Goal: Information Seeking & Learning: Learn about a topic

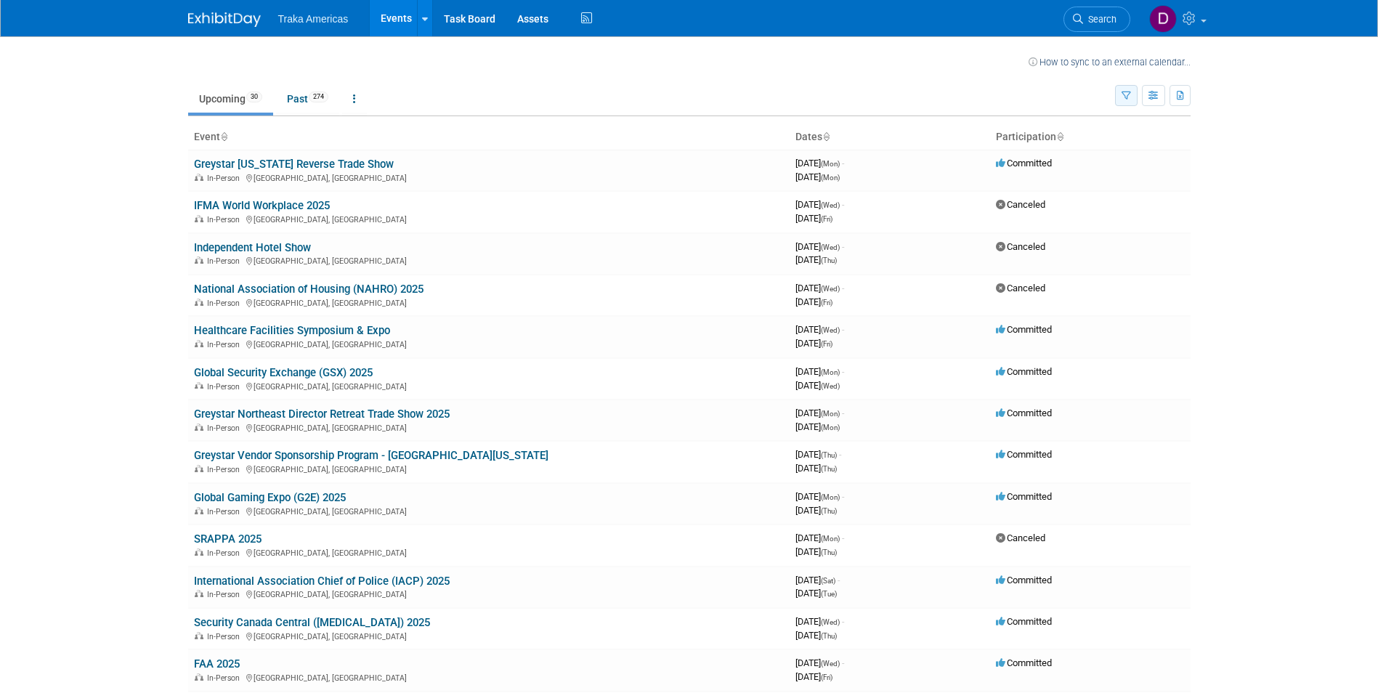
click at [1129, 96] on icon "button" at bounding box center [1125, 96] width 9 height 9
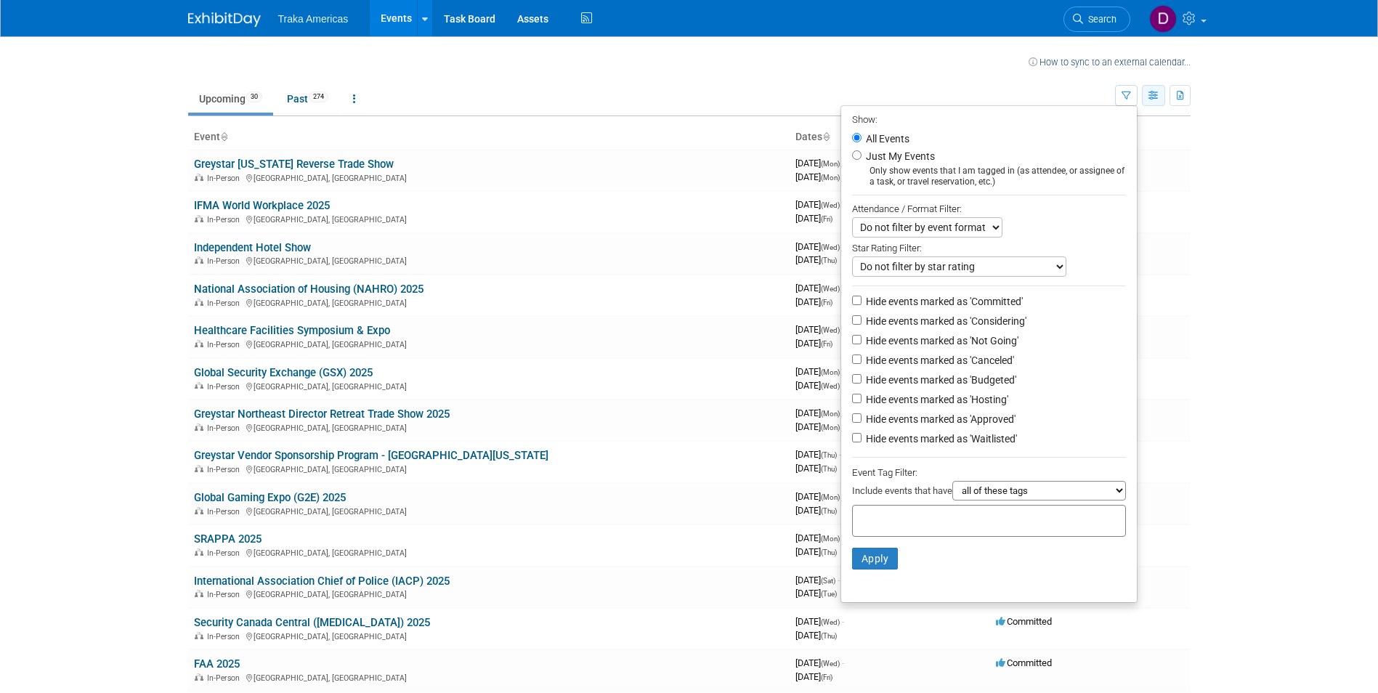
click at [1157, 97] on icon "button" at bounding box center [1153, 96] width 11 height 9
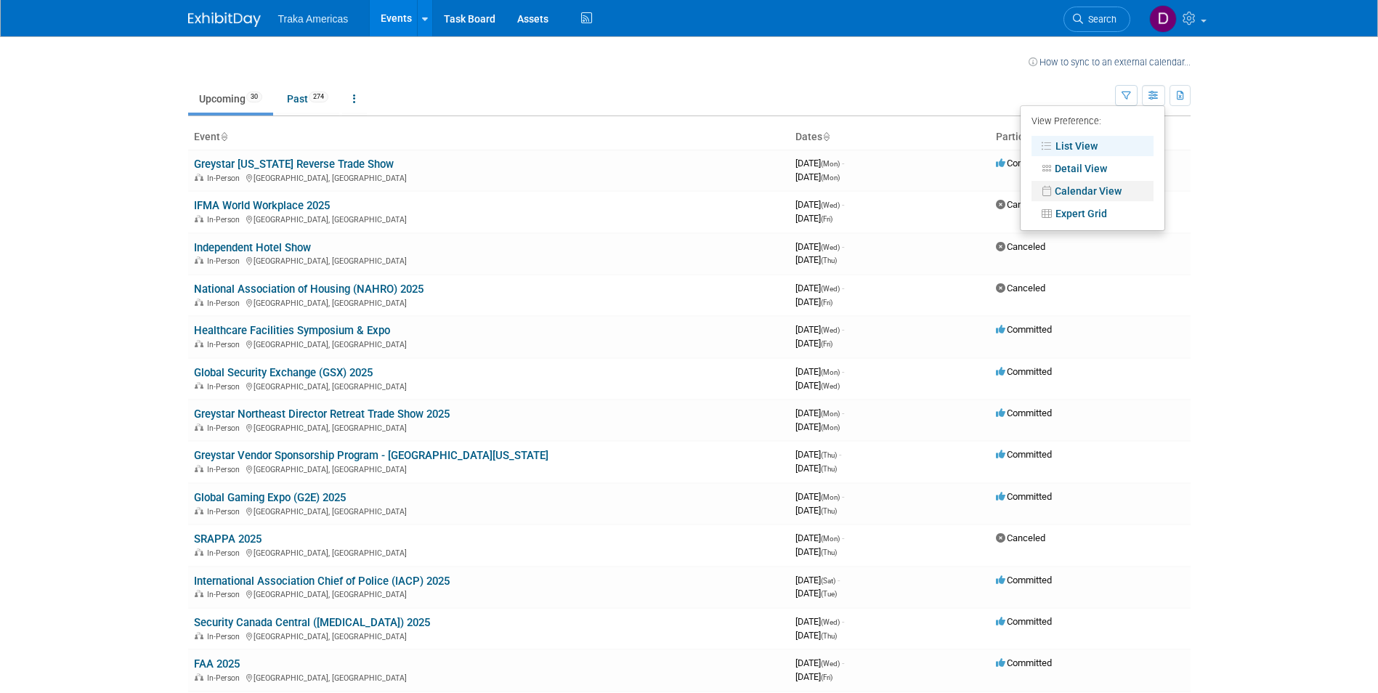
click at [1090, 190] on link "Calendar View" at bounding box center [1092, 191] width 122 height 20
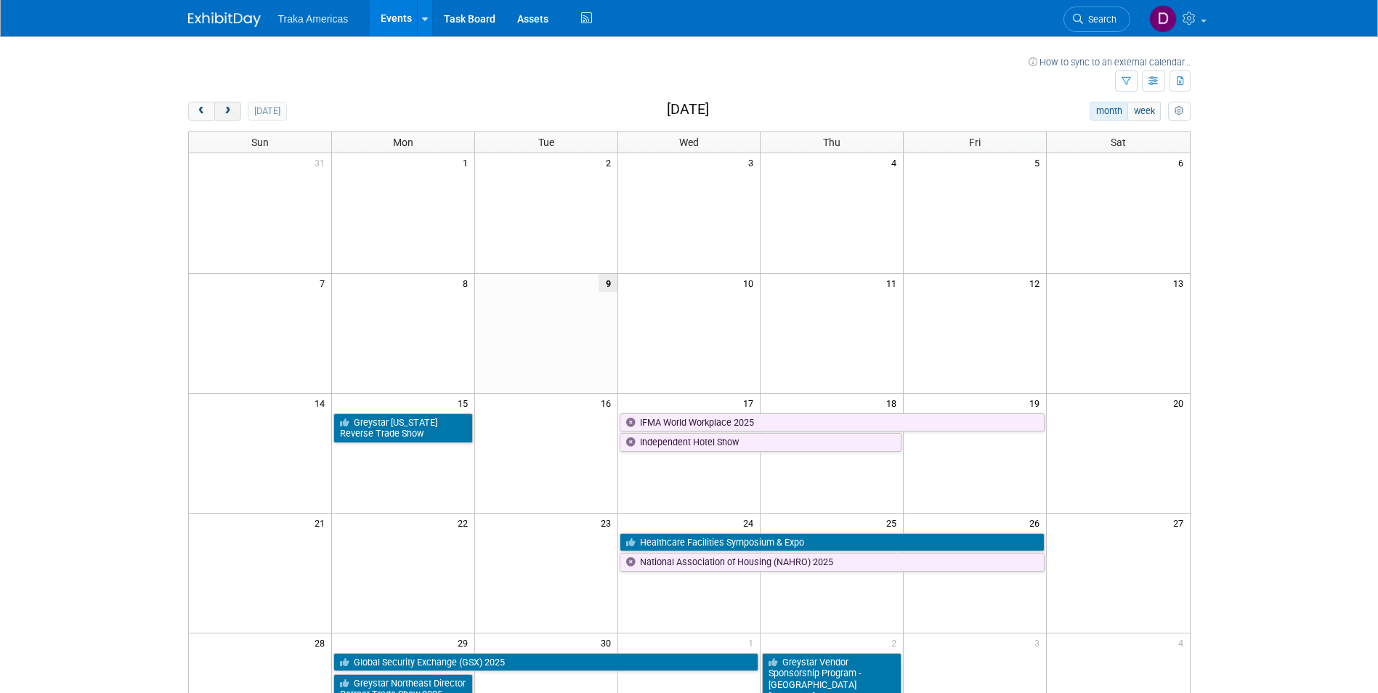
click at [230, 107] on span "next" at bounding box center [227, 111] width 11 height 9
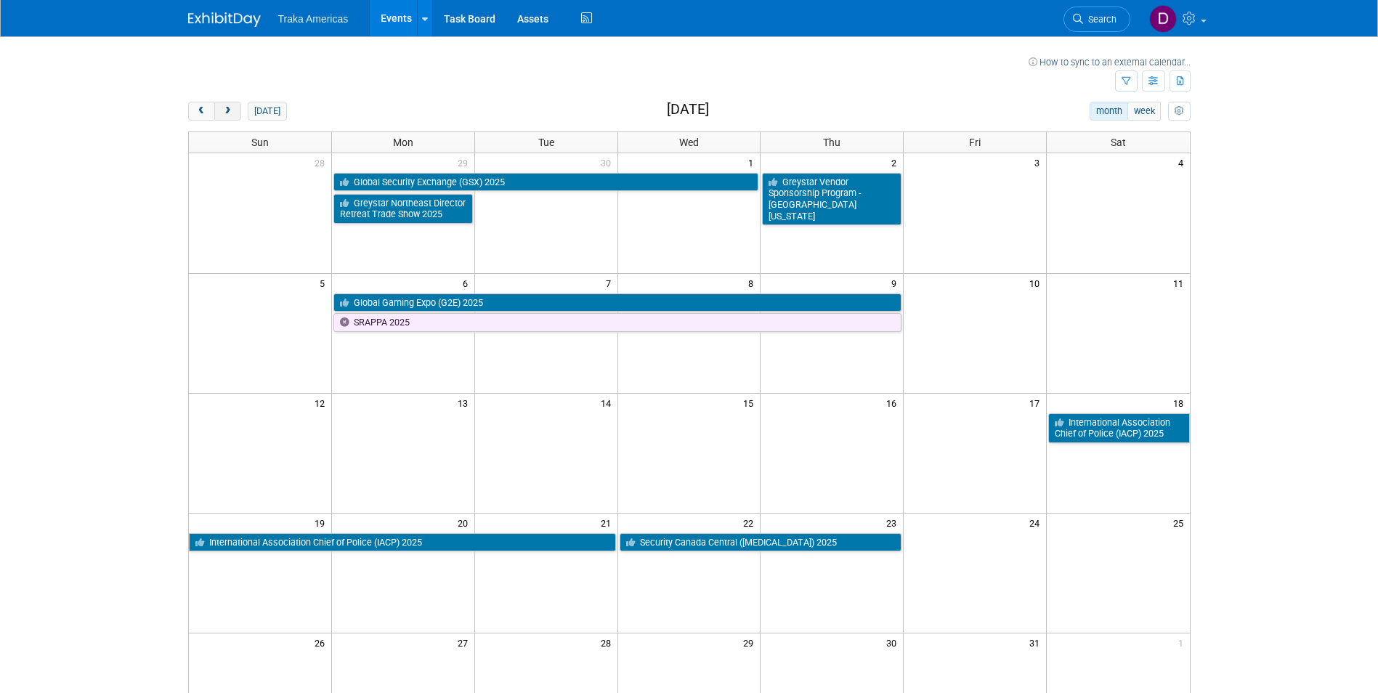
click at [230, 107] on span "next" at bounding box center [227, 111] width 11 height 9
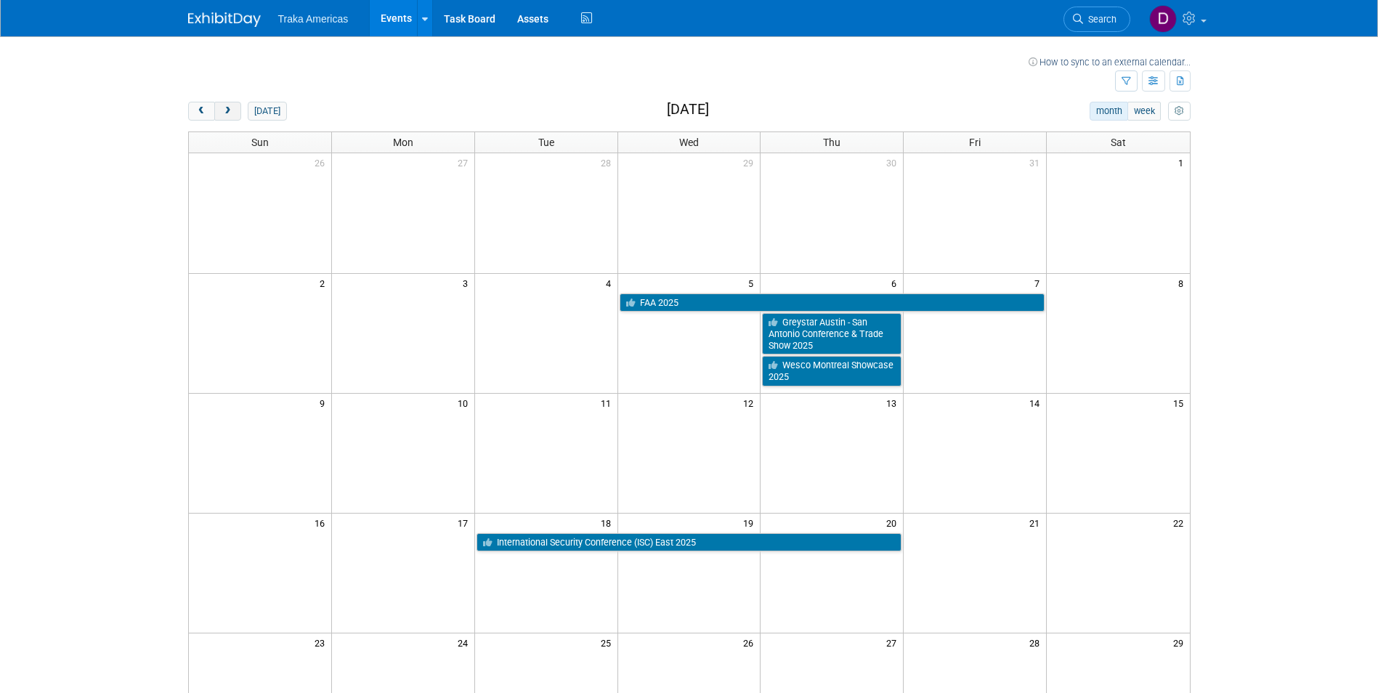
click at [230, 107] on span "next" at bounding box center [227, 111] width 11 height 9
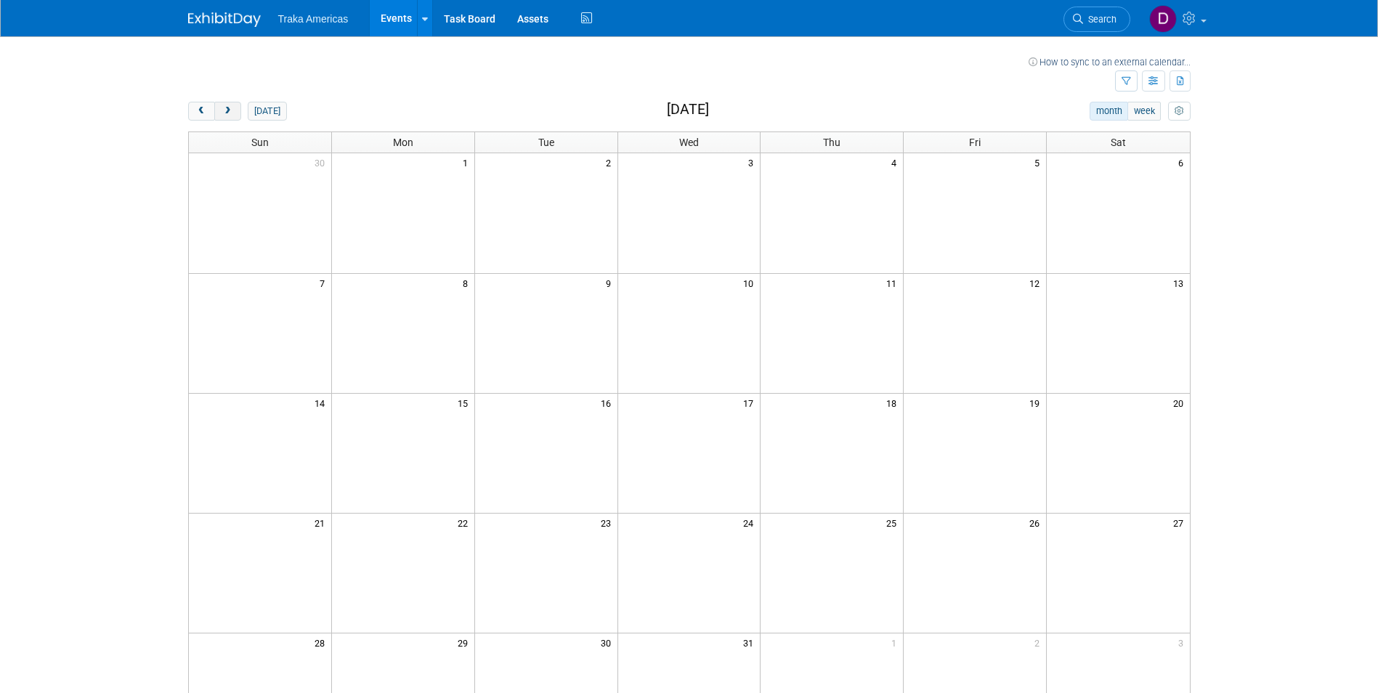
click at [230, 107] on span "next" at bounding box center [227, 111] width 11 height 9
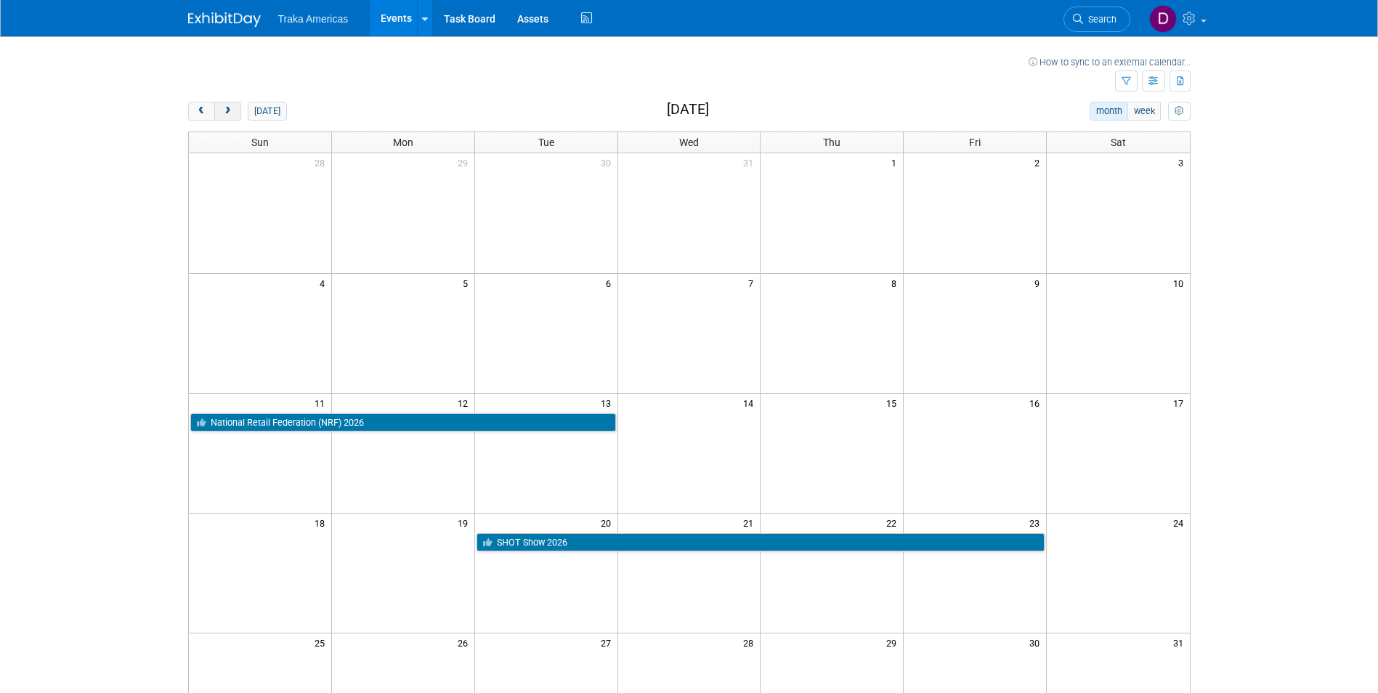
click at [230, 107] on span "next" at bounding box center [227, 111] width 11 height 9
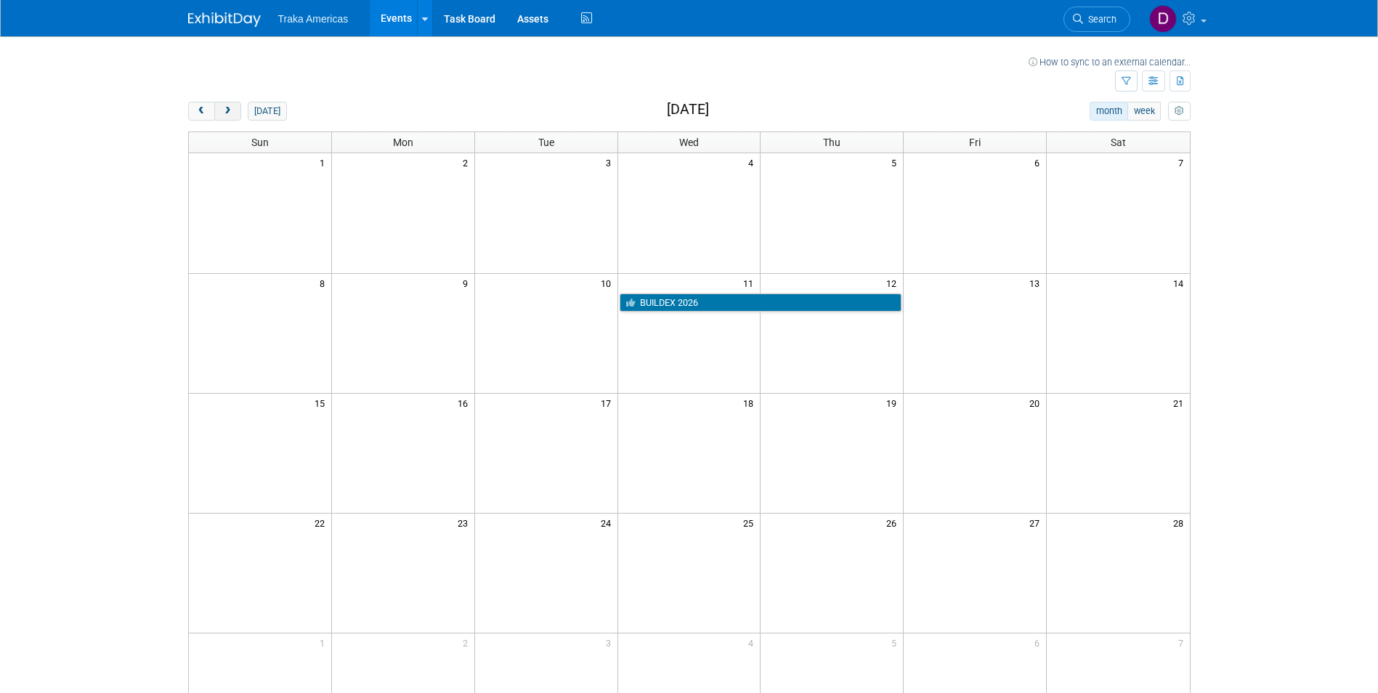
click at [230, 107] on span "next" at bounding box center [227, 111] width 11 height 9
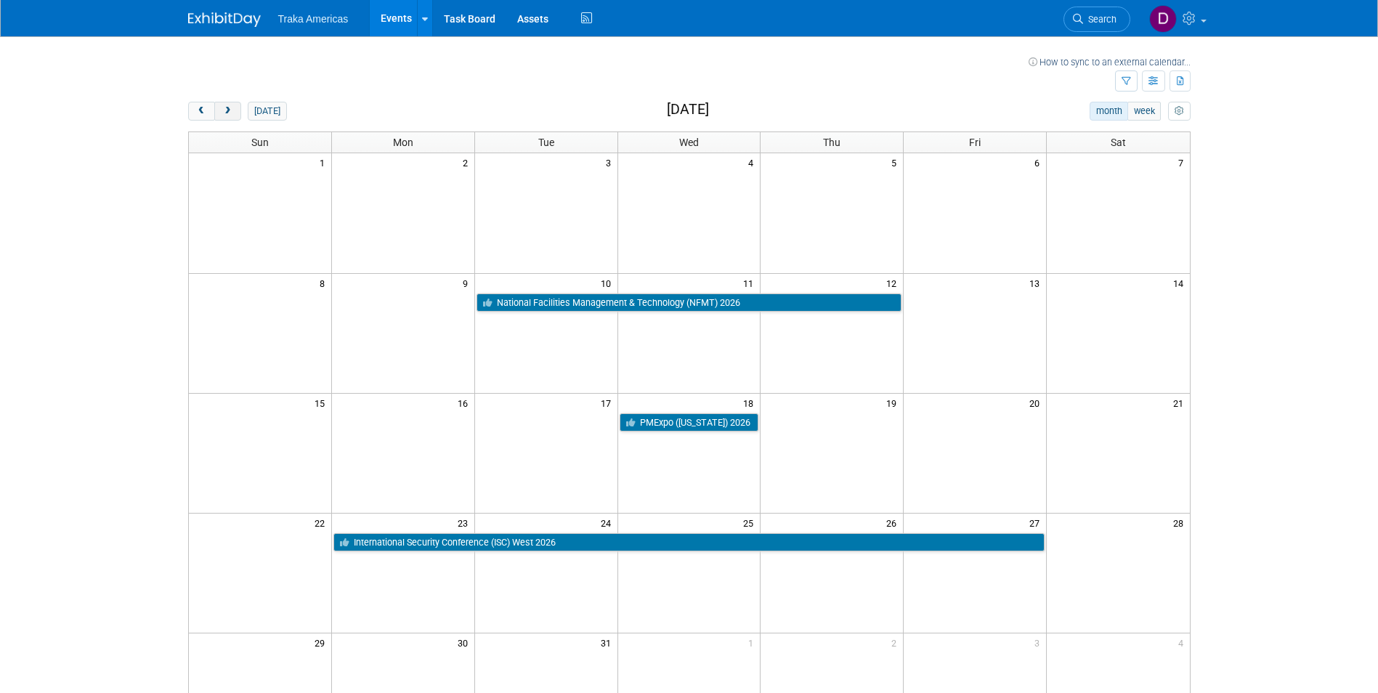
click at [230, 107] on span "next" at bounding box center [227, 111] width 11 height 9
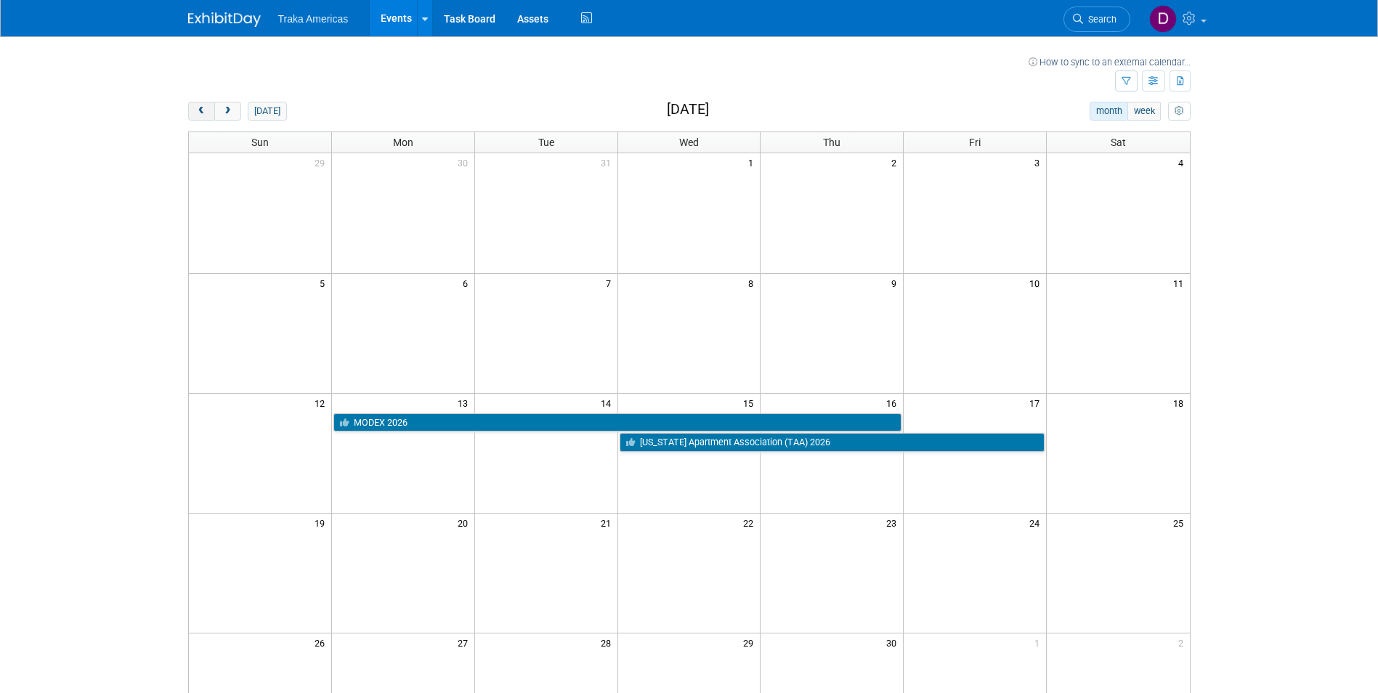
click at [204, 111] on span "prev" at bounding box center [201, 111] width 11 height 9
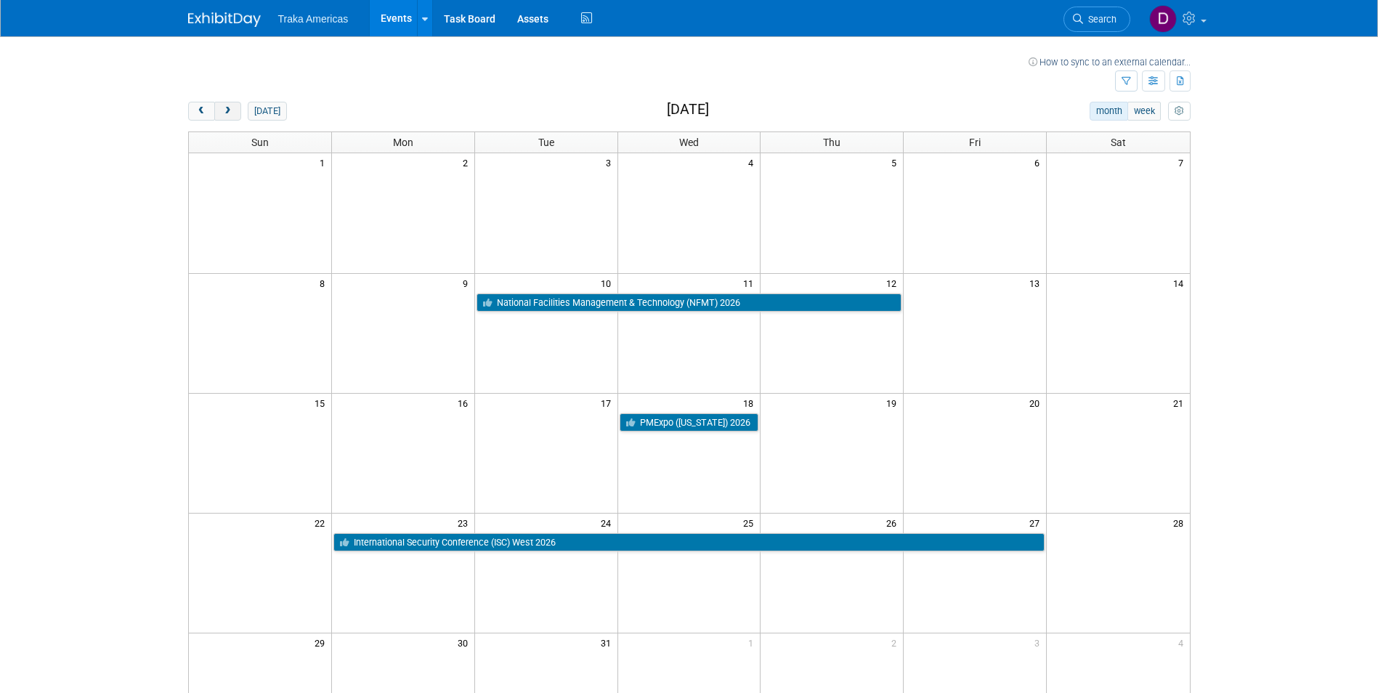
click at [233, 118] on button "next" at bounding box center [227, 111] width 27 height 19
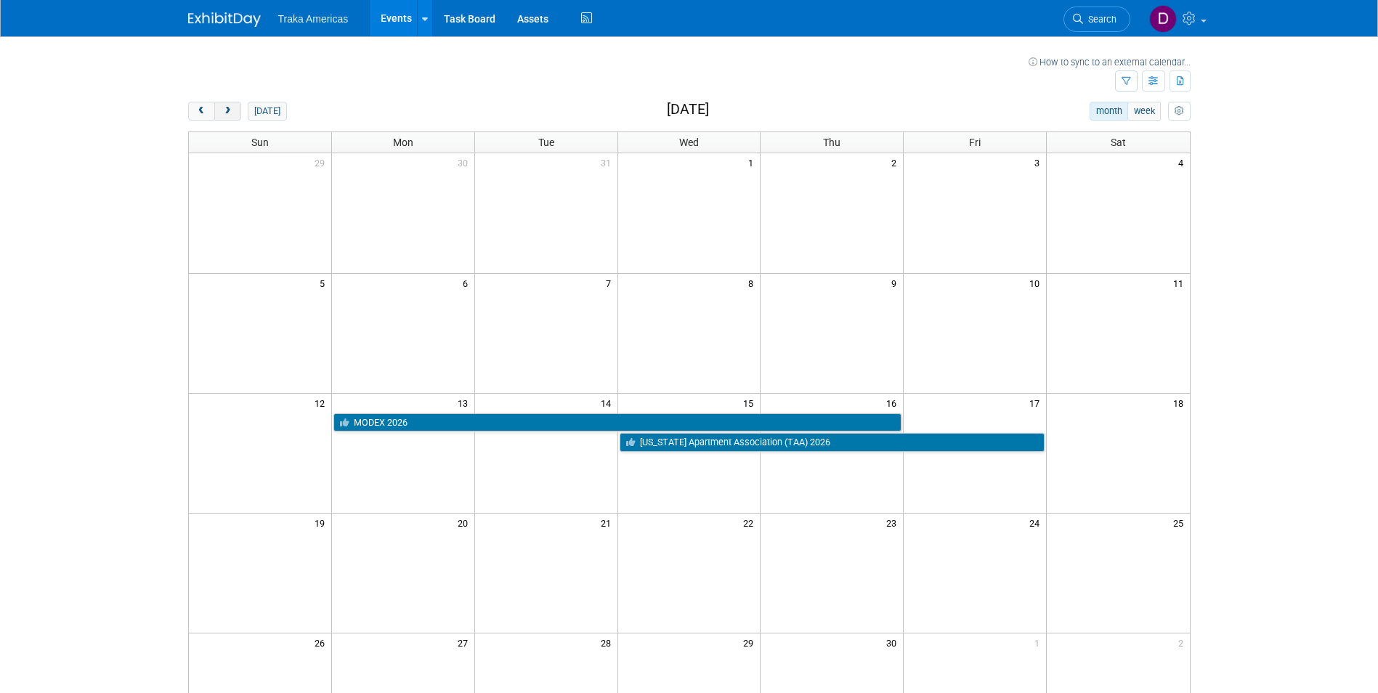
click at [233, 118] on button "next" at bounding box center [227, 111] width 27 height 19
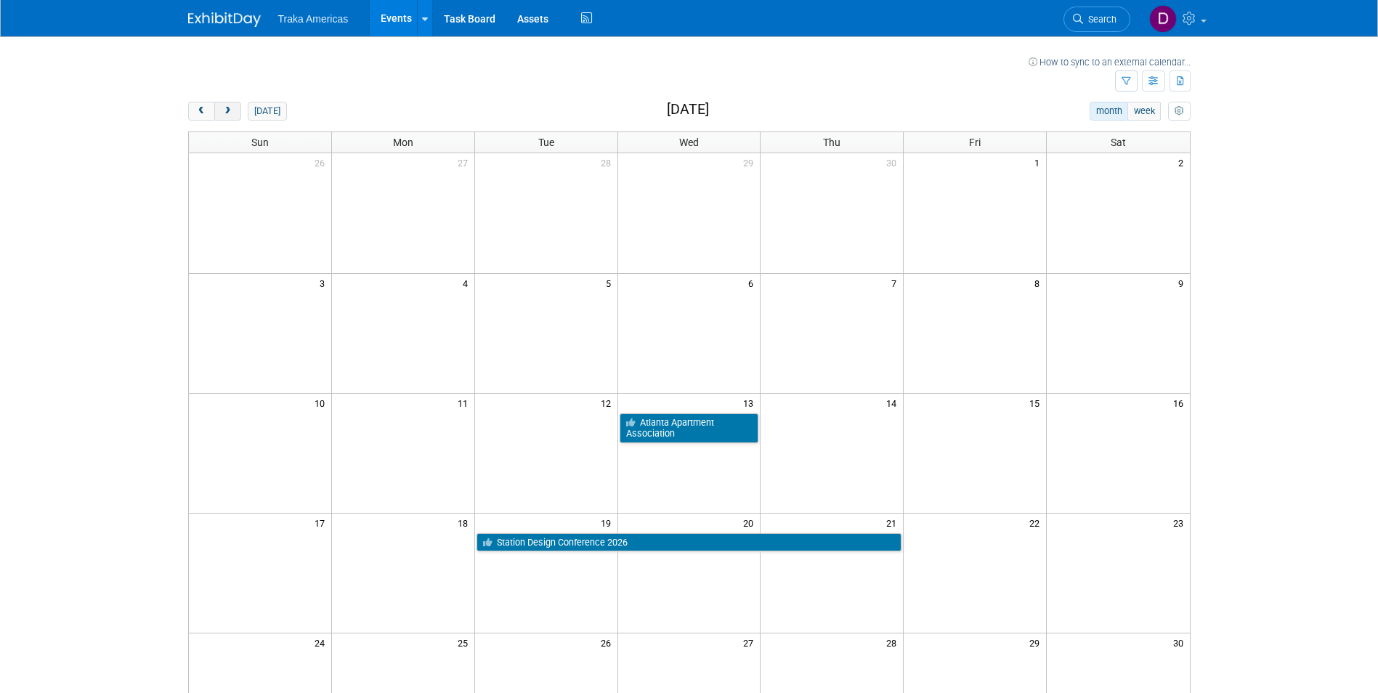
click at [233, 118] on button "next" at bounding box center [227, 111] width 27 height 19
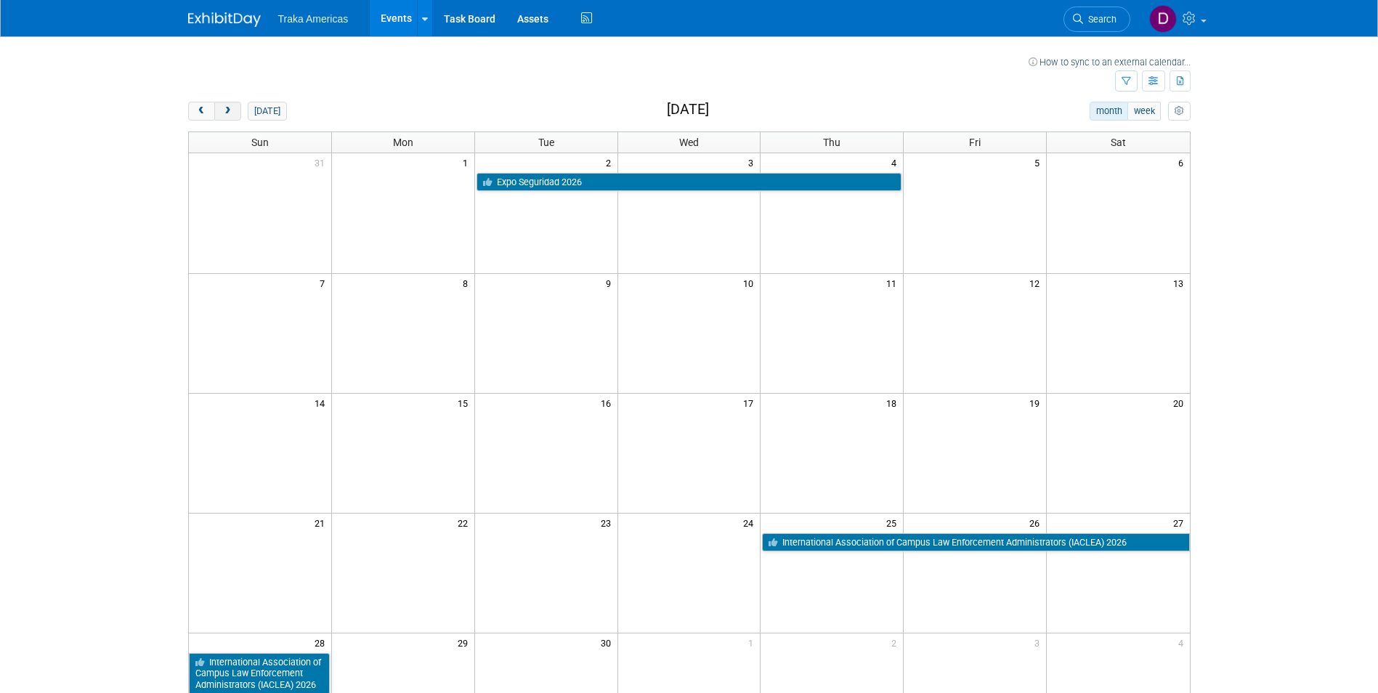
click at [233, 118] on button "next" at bounding box center [227, 111] width 27 height 19
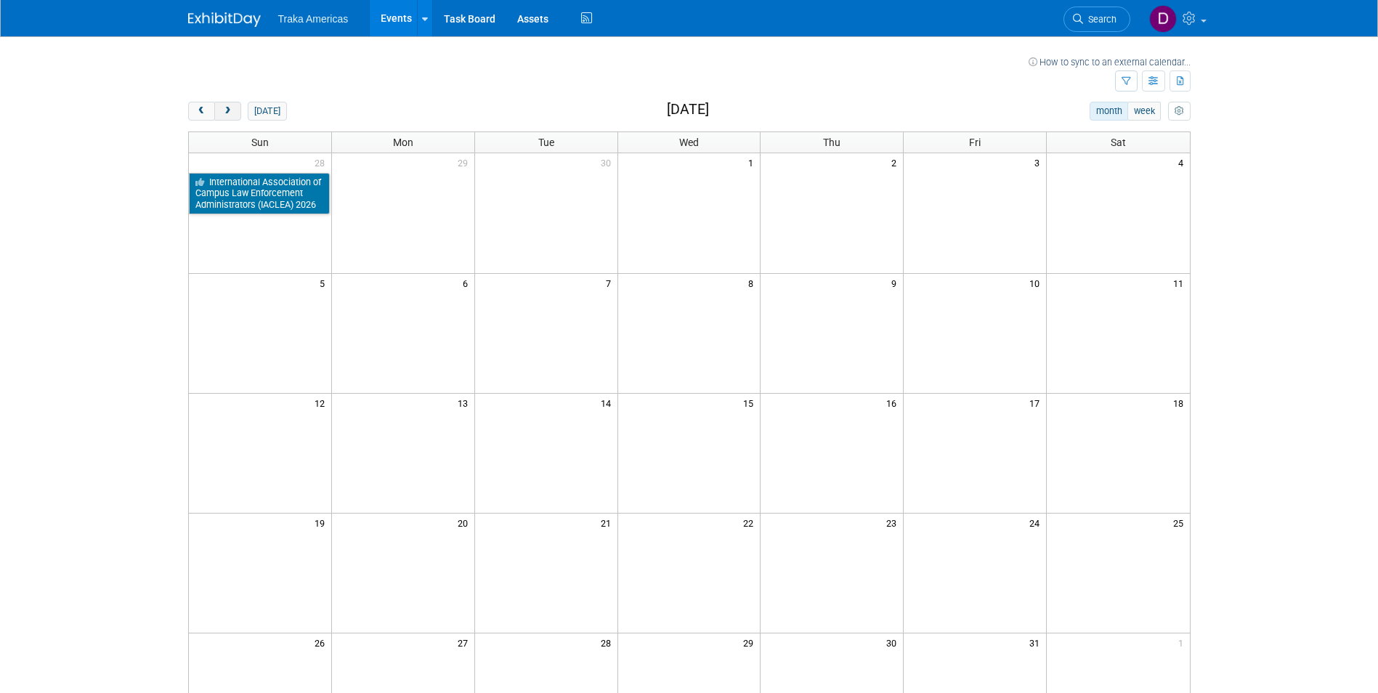
click at [233, 118] on button "next" at bounding box center [227, 111] width 27 height 19
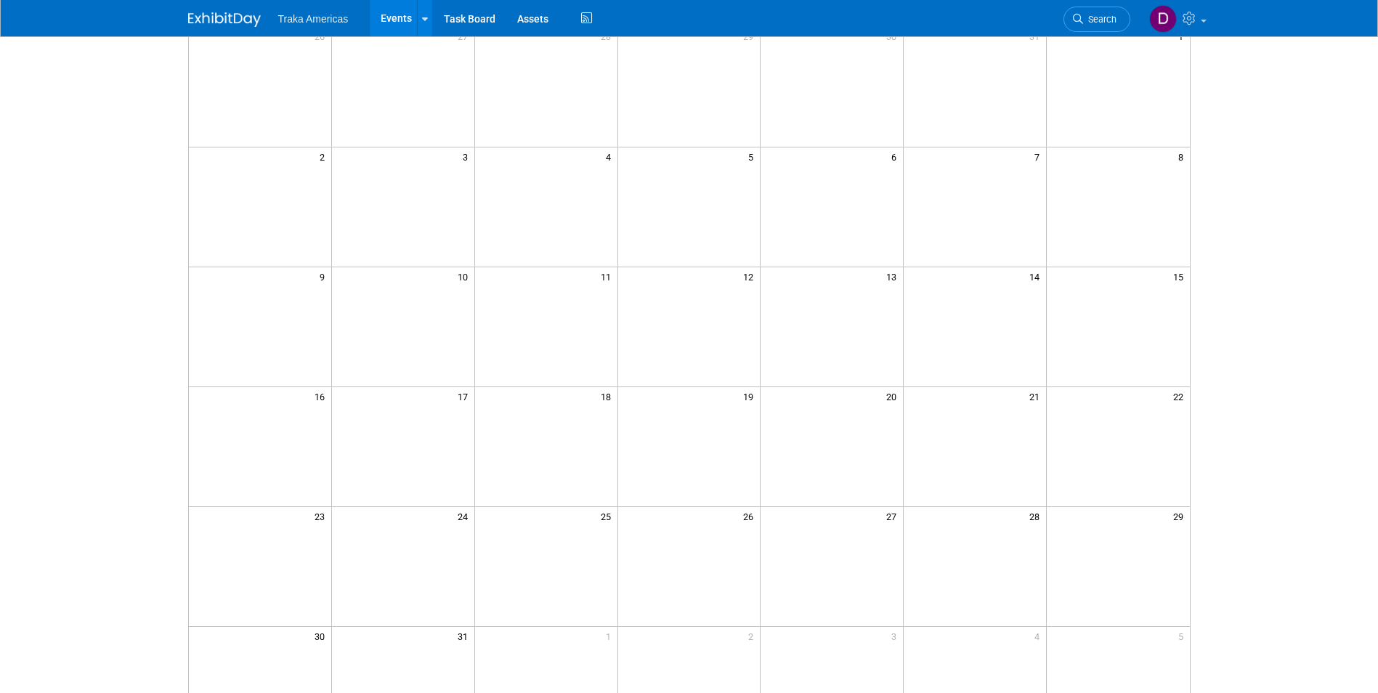
scroll to position [73, 0]
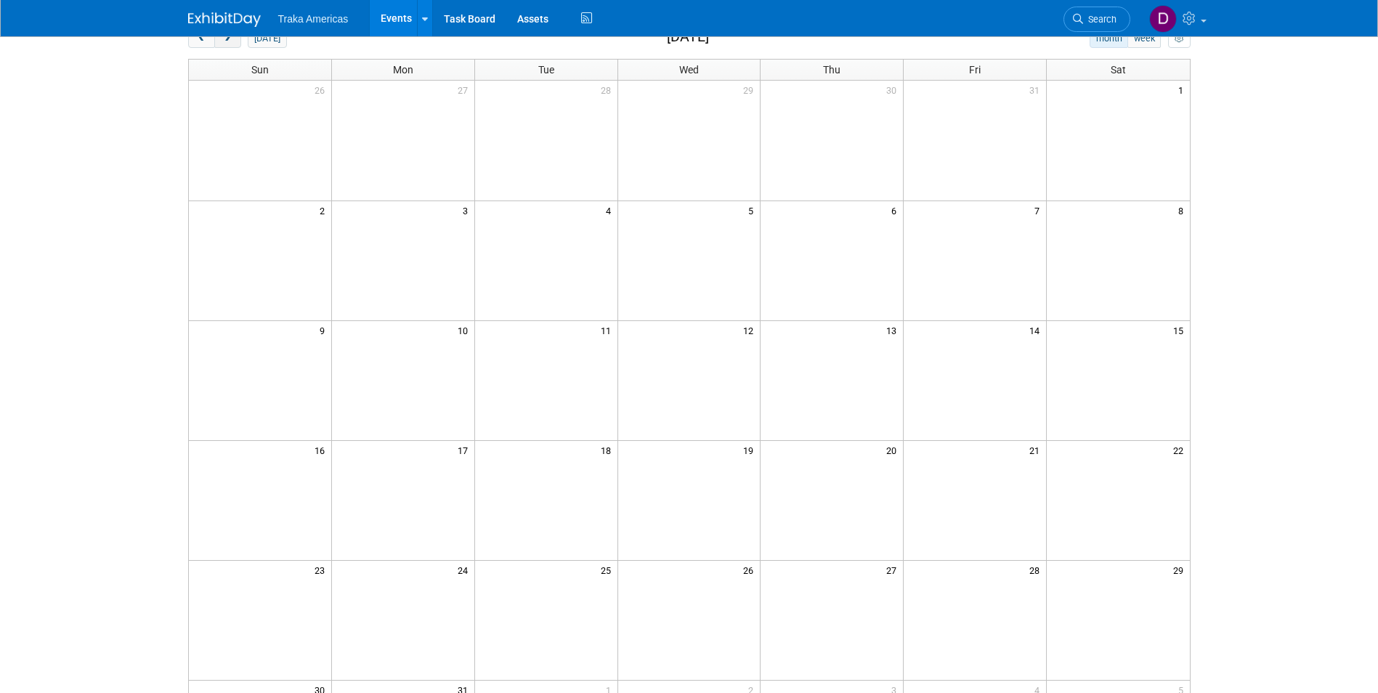
click at [231, 42] on span "next" at bounding box center [227, 38] width 11 height 9
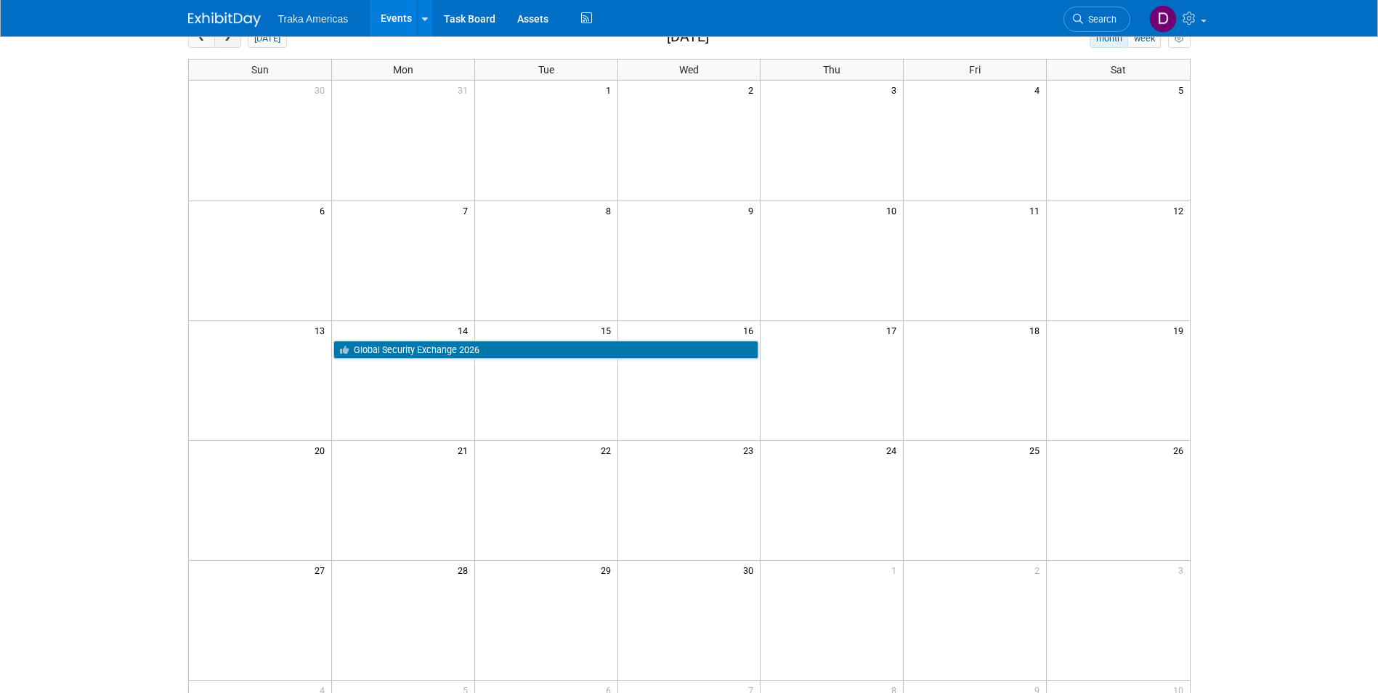
click at [231, 42] on span "next" at bounding box center [227, 38] width 11 height 9
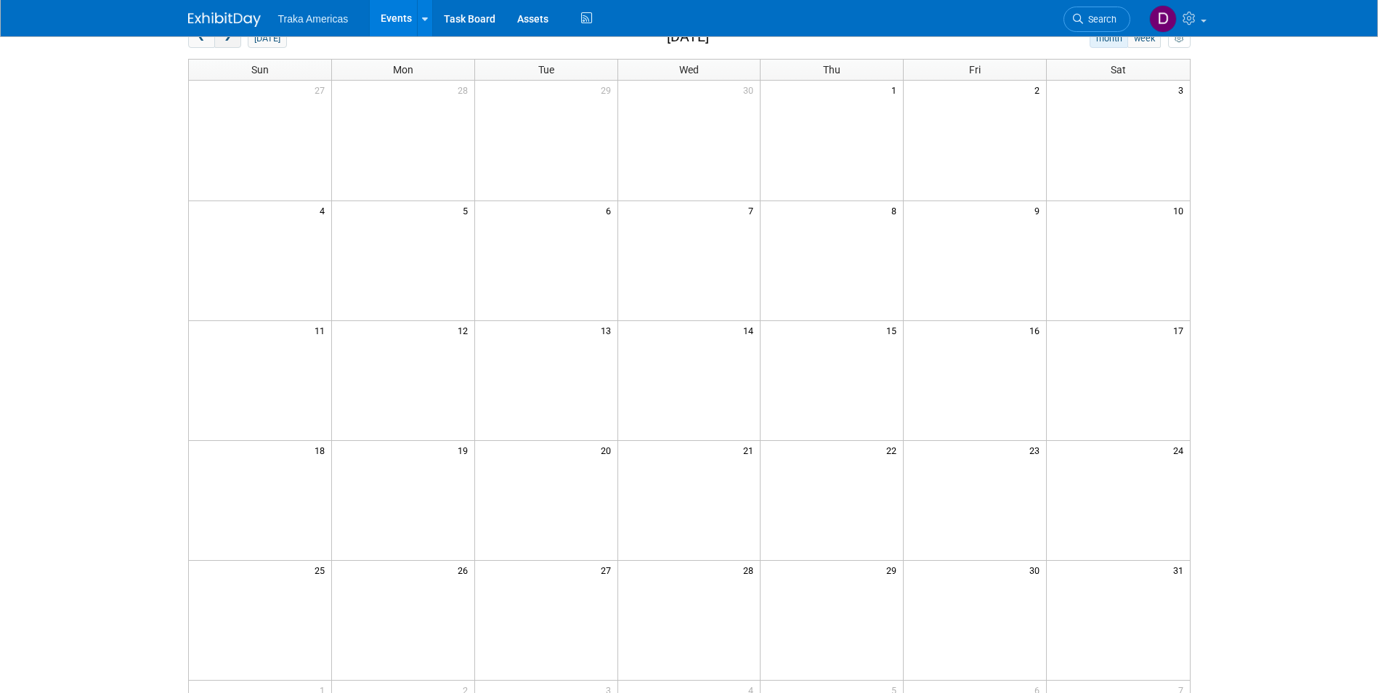
click at [231, 42] on span "next" at bounding box center [227, 38] width 11 height 9
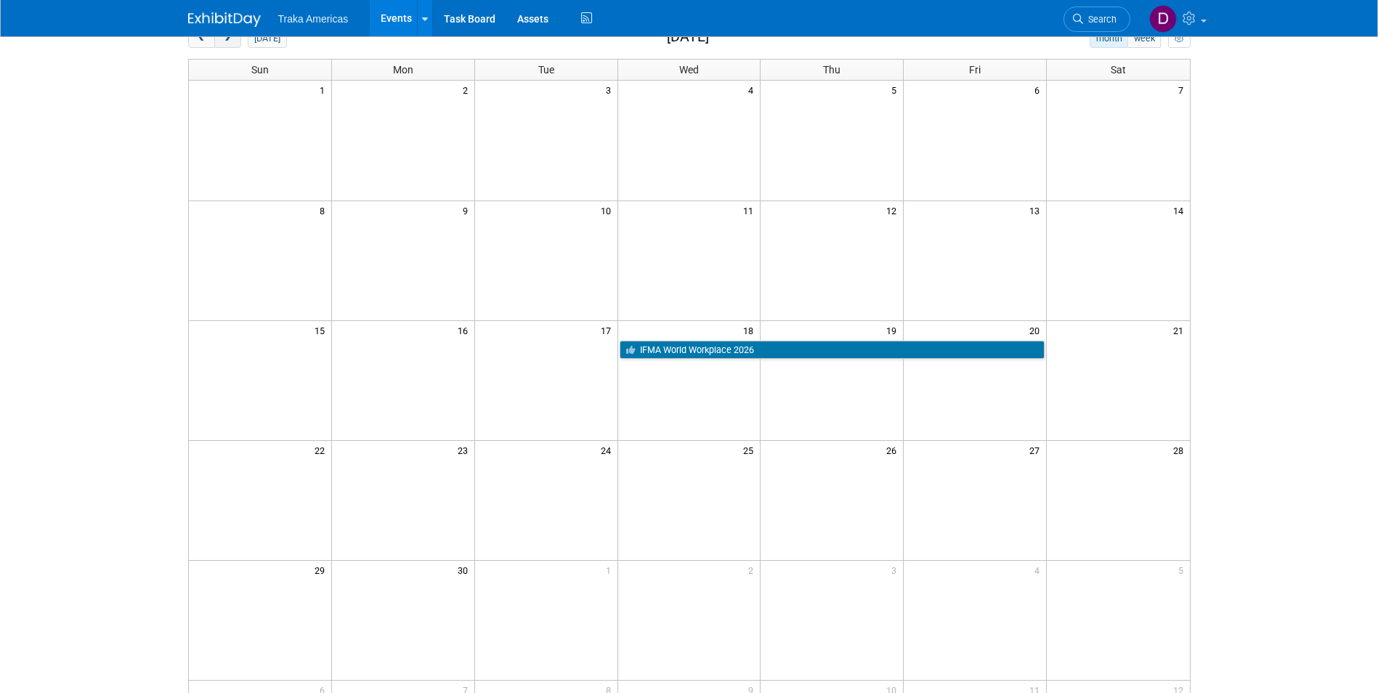
click at [231, 42] on span "next" at bounding box center [227, 38] width 11 height 9
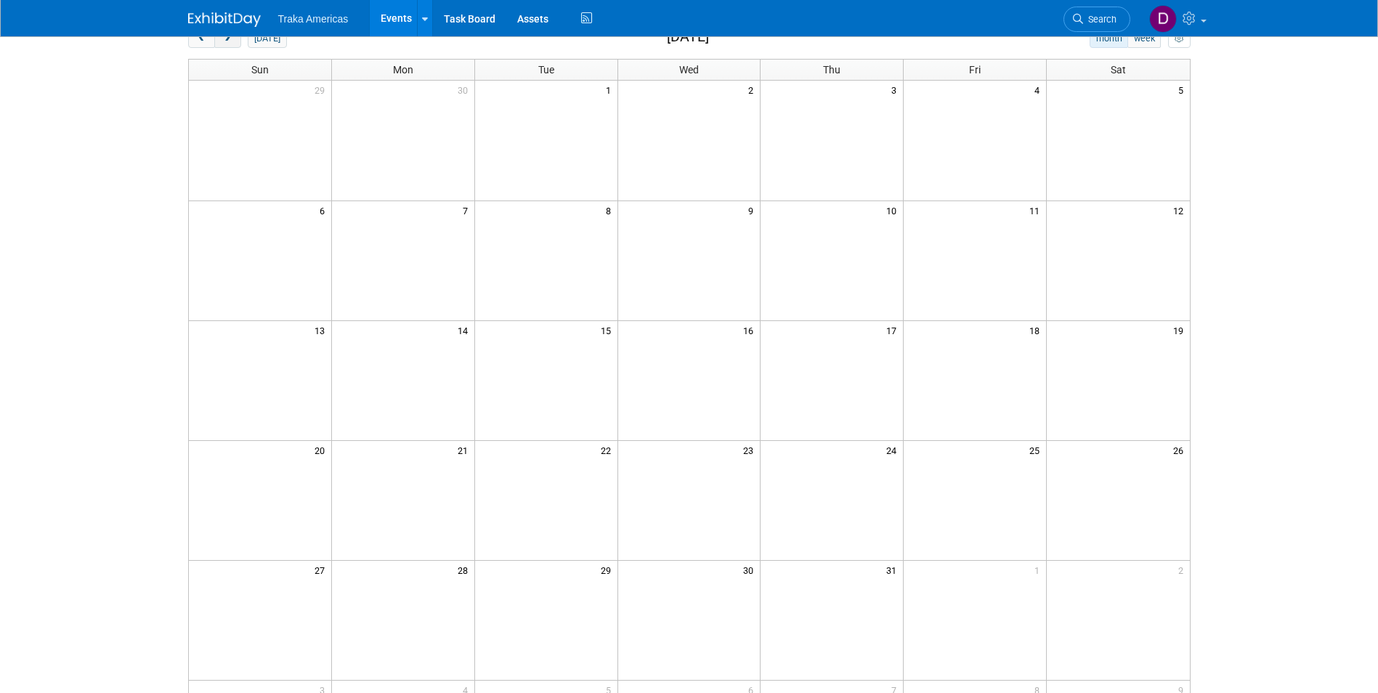
click at [231, 42] on span "next" at bounding box center [227, 38] width 11 height 9
click at [192, 39] on button "prev" at bounding box center [201, 38] width 27 height 19
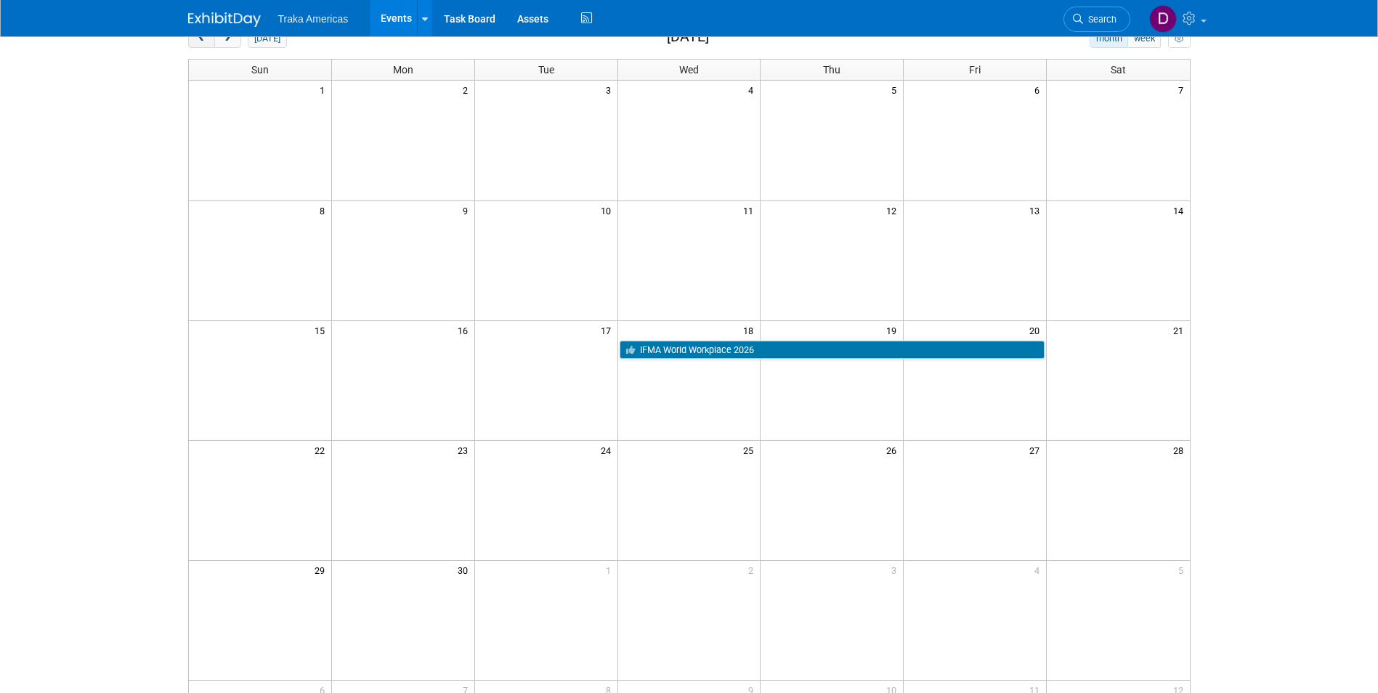
click at [192, 39] on button "prev" at bounding box center [201, 38] width 27 height 19
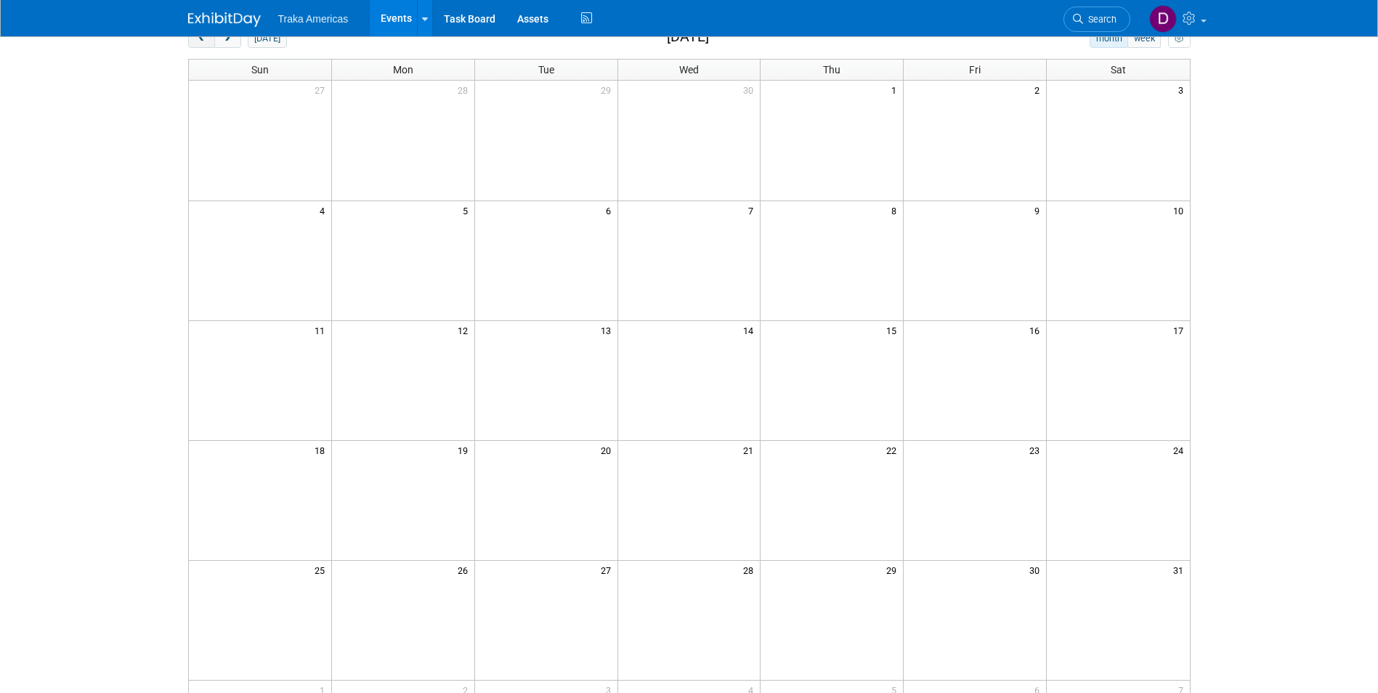
click at [192, 39] on button "prev" at bounding box center [201, 38] width 27 height 19
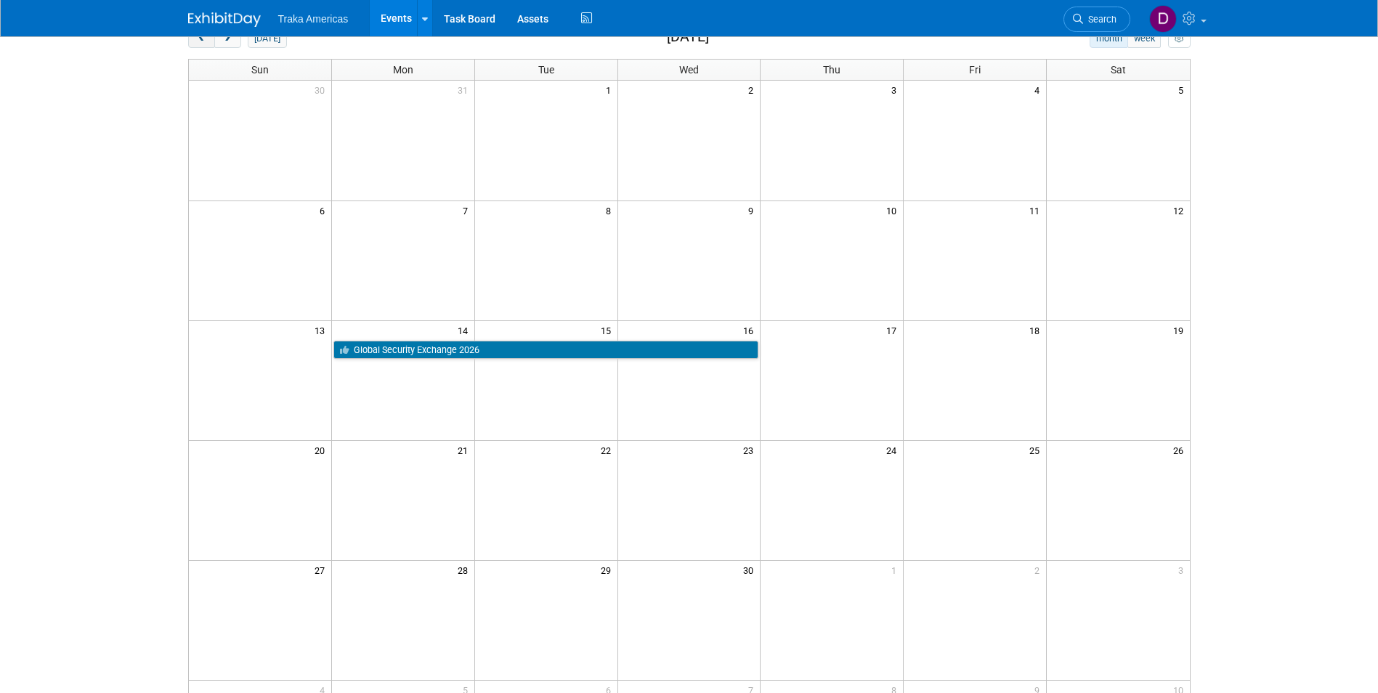
click at [192, 39] on button "prev" at bounding box center [201, 38] width 27 height 19
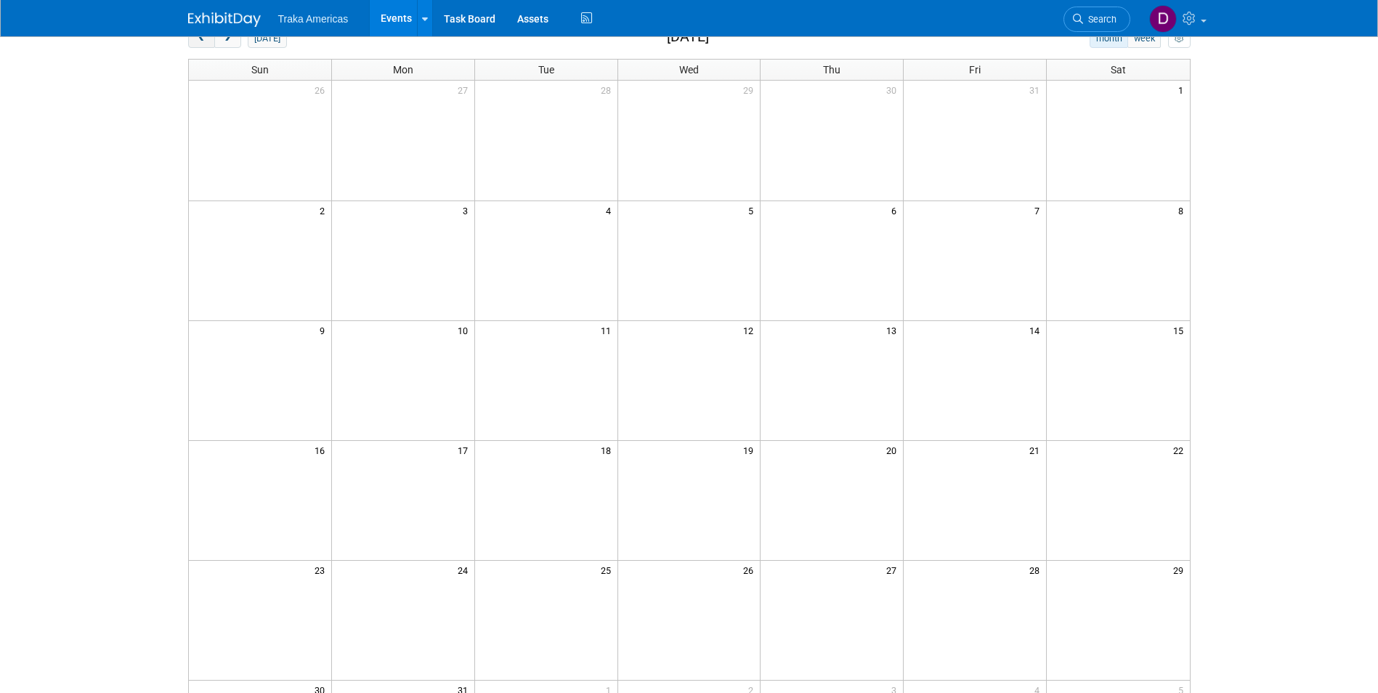
click at [192, 39] on button "prev" at bounding box center [201, 38] width 27 height 19
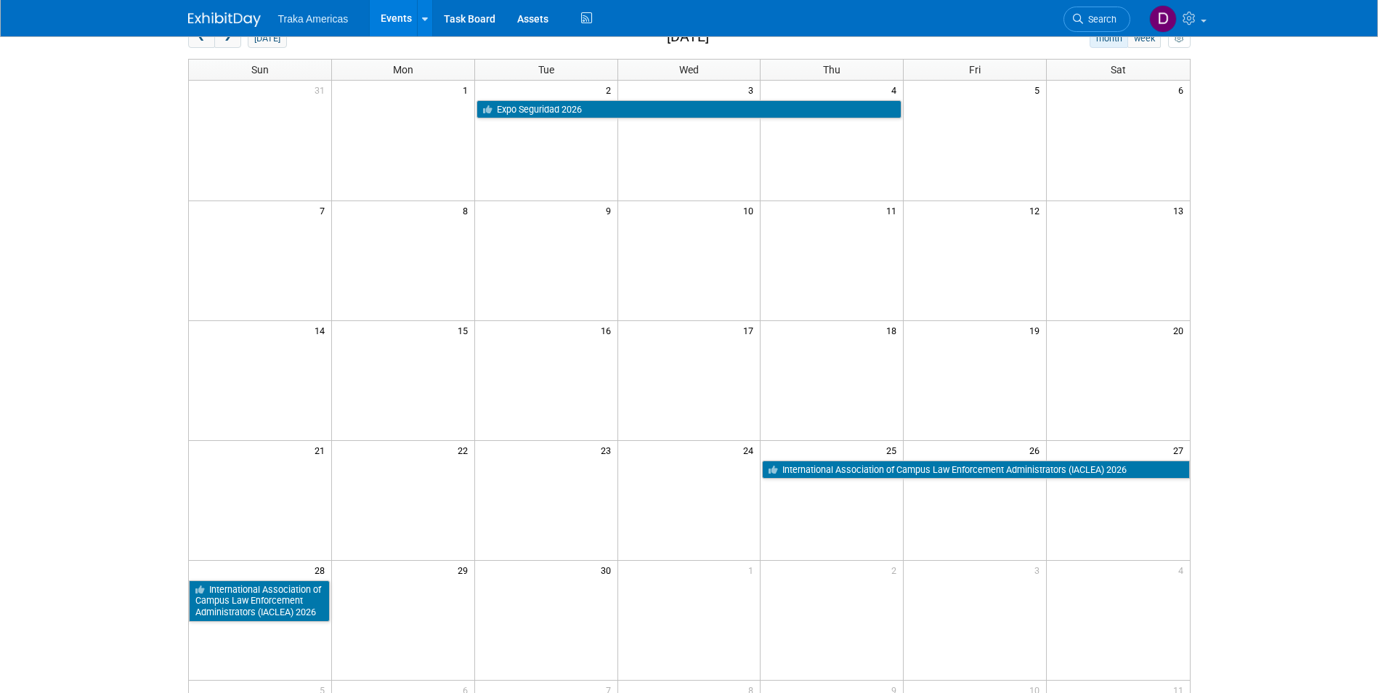
scroll to position [0, 0]
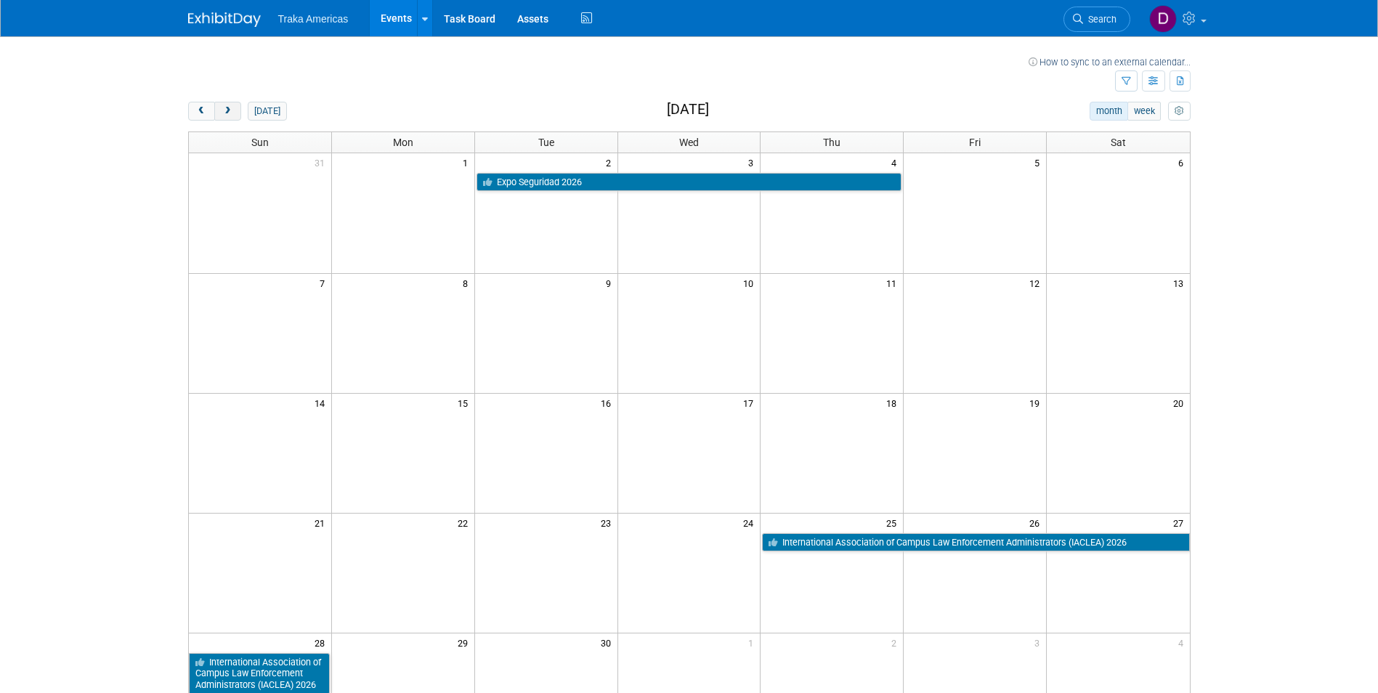
click at [231, 105] on button "next" at bounding box center [227, 111] width 27 height 19
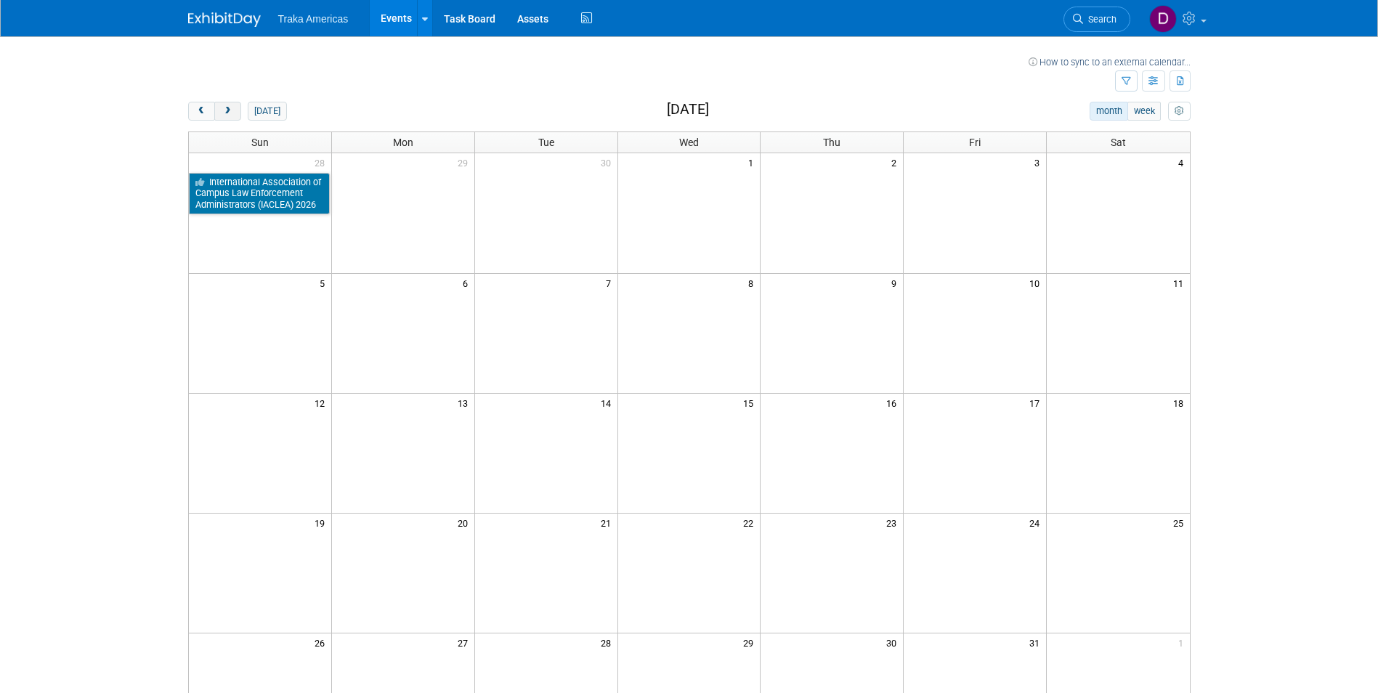
click at [231, 105] on button "next" at bounding box center [227, 111] width 27 height 19
click at [228, 113] on span "next" at bounding box center [227, 111] width 11 height 9
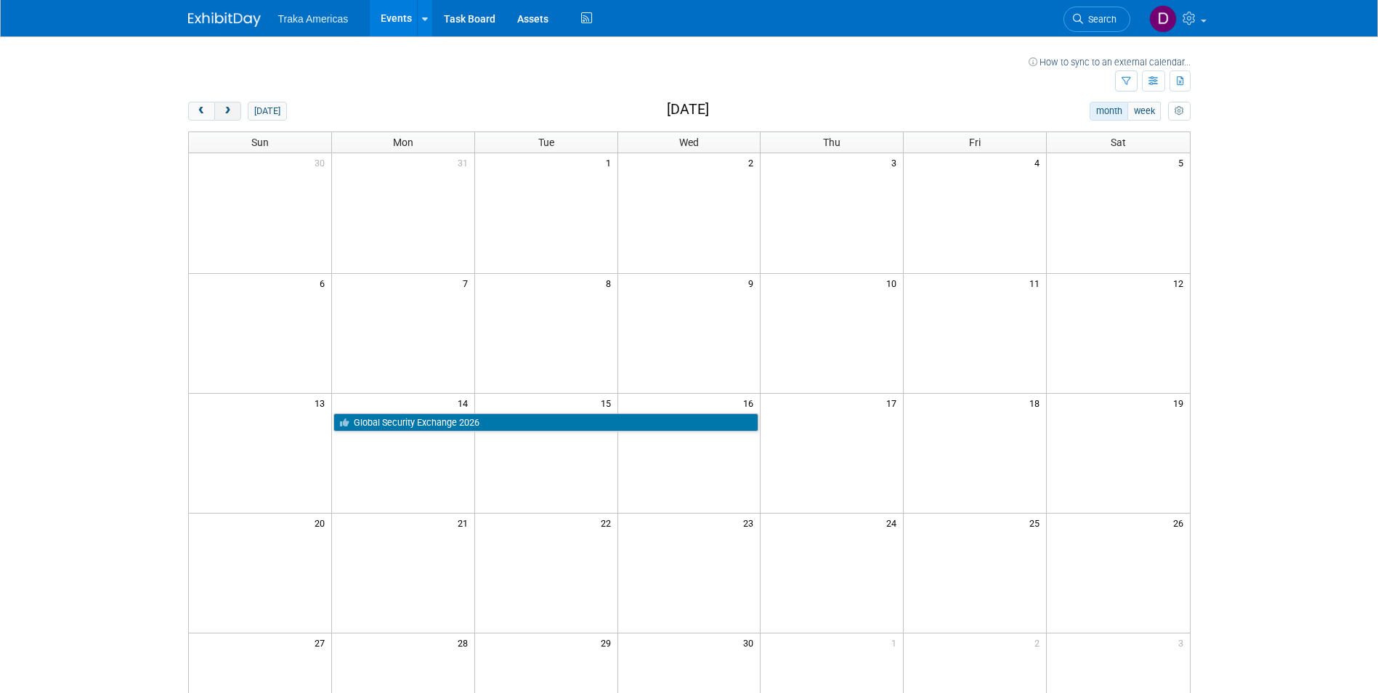
click at [227, 109] on span "next" at bounding box center [227, 111] width 11 height 9
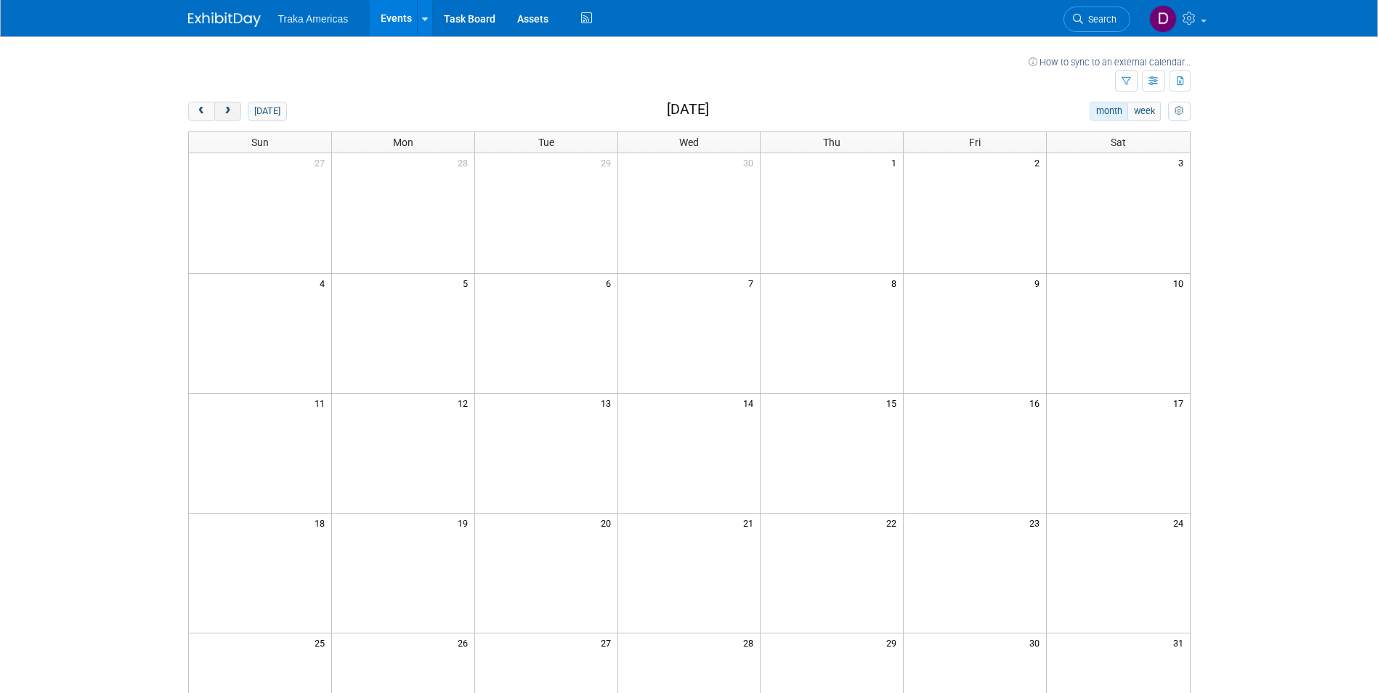
click at [224, 107] on span "next" at bounding box center [227, 111] width 11 height 9
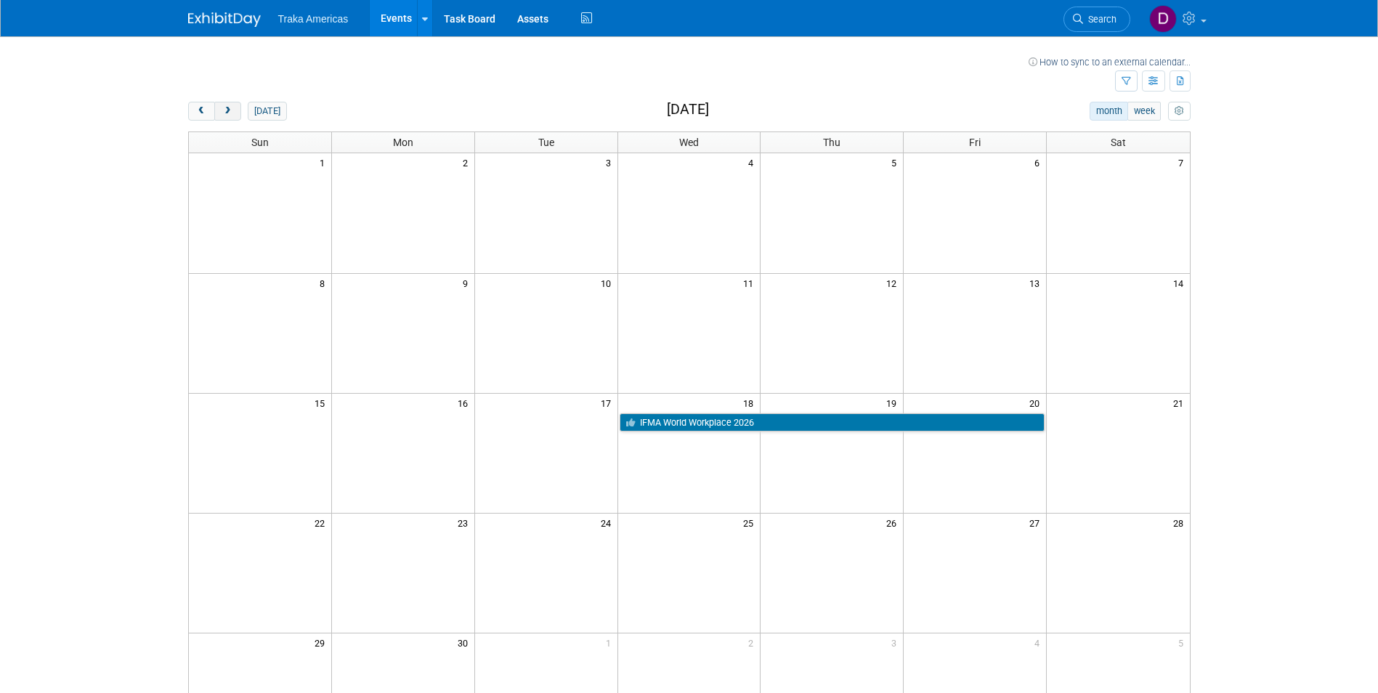
click at [224, 107] on span "next" at bounding box center [227, 111] width 11 height 9
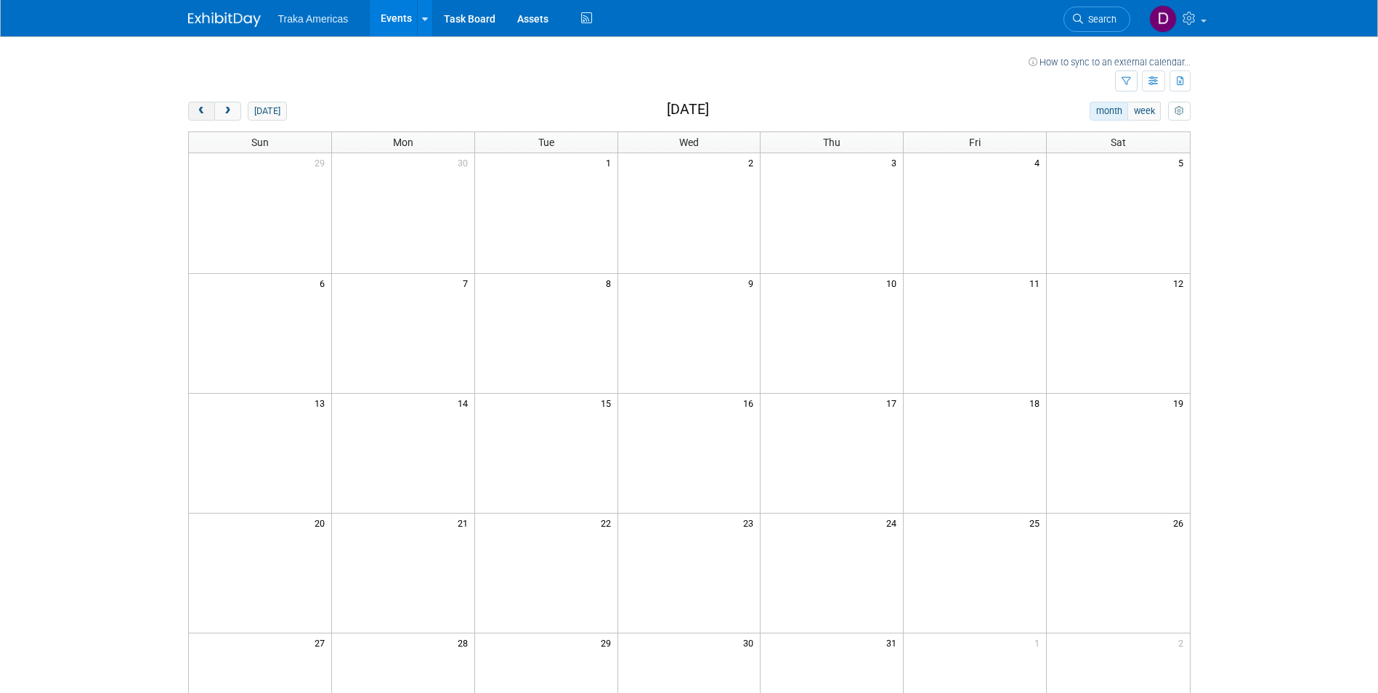
click at [197, 107] on span "prev" at bounding box center [201, 111] width 11 height 9
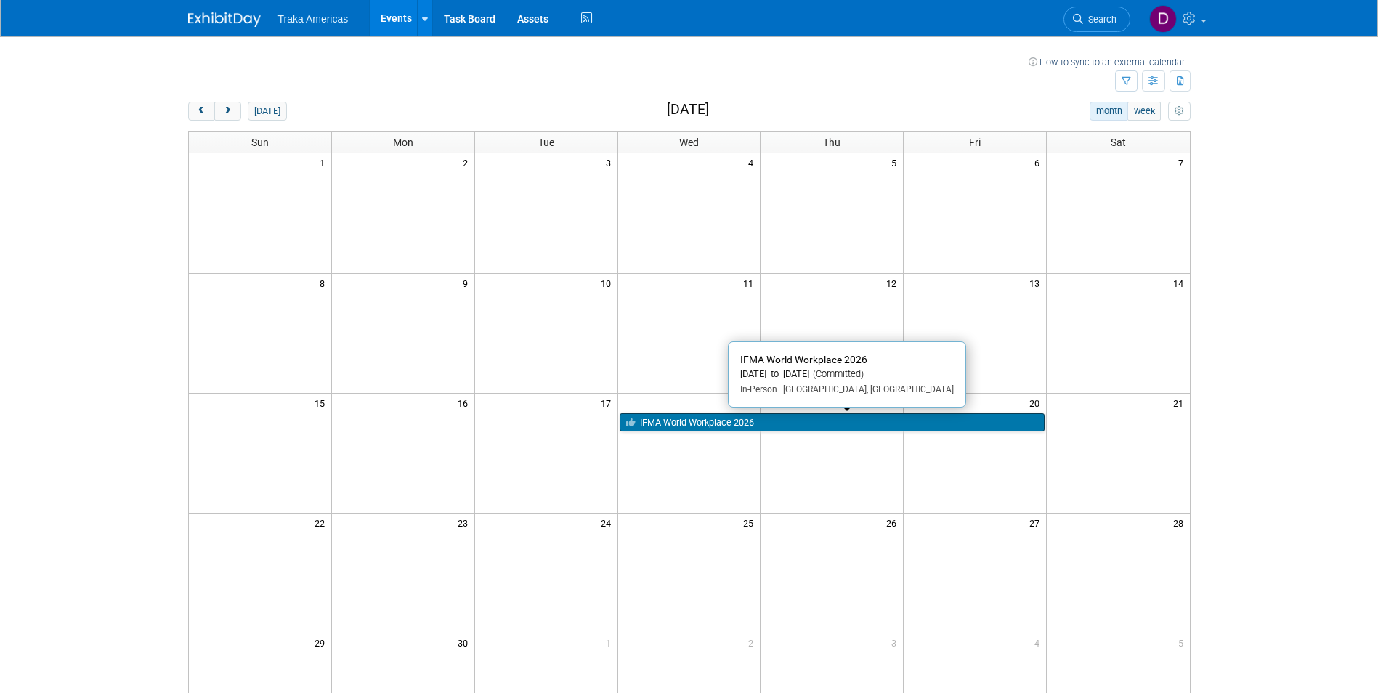
click at [708, 420] on link "IFMA World Workplace 2026" at bounding box center [833, 422] width 426 height 19
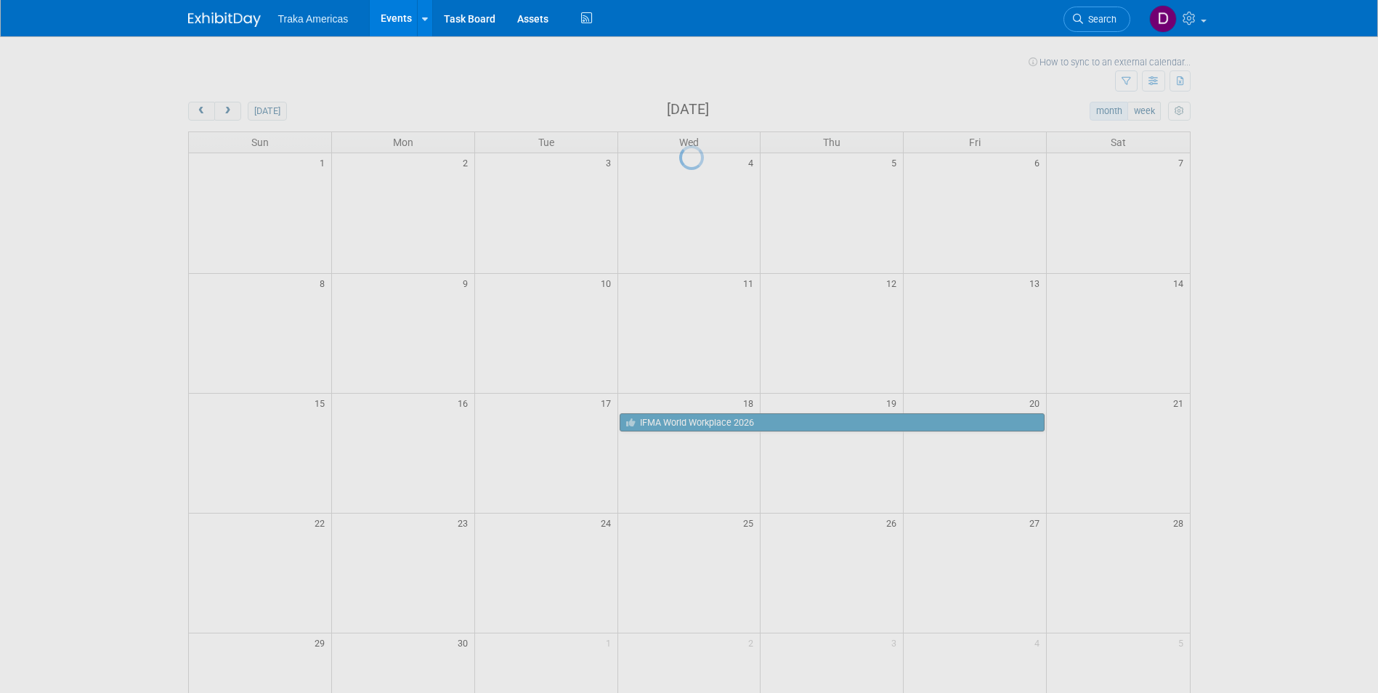
click at [699, 420] on div at bounding box center [689, 346] width 20 height 693
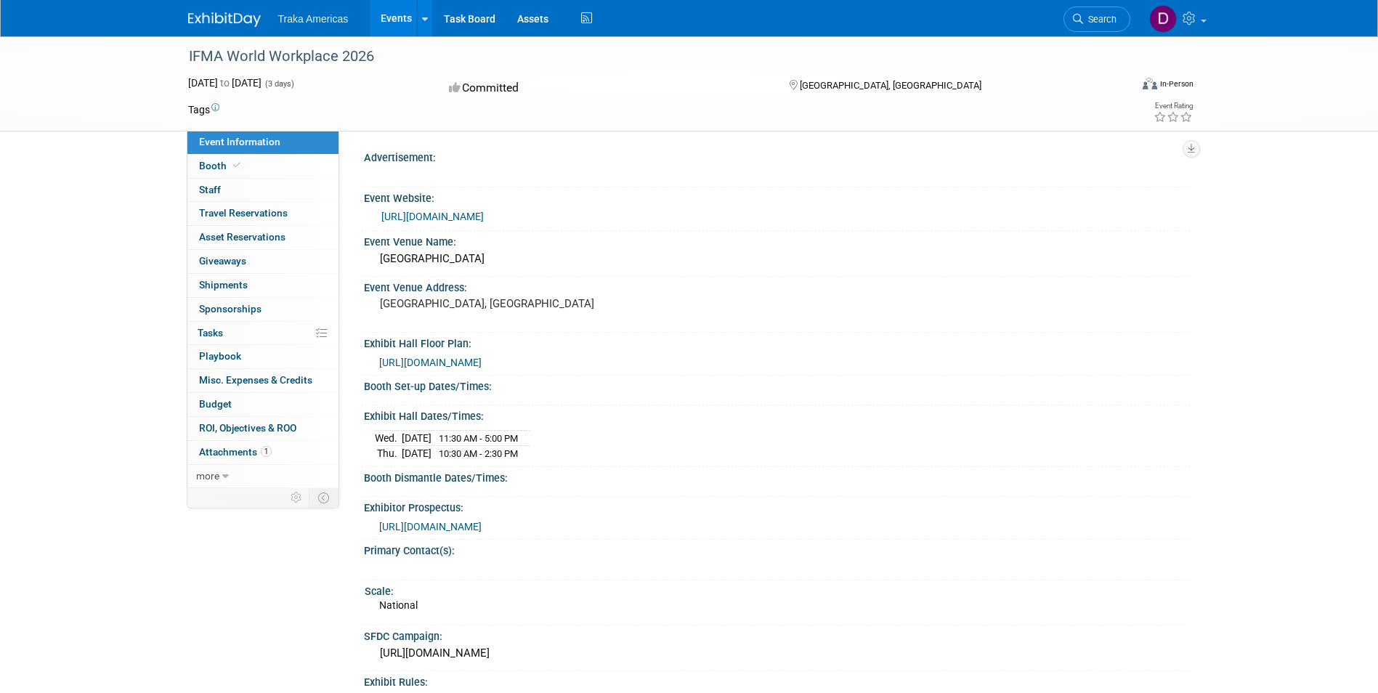
click at [484, 217] on link "https://worldworkplace.ifma.org/" at bounding box center [432, 217] width 102 height 12
